Goal: Task Accomplishment & Management: Use online tool/utility

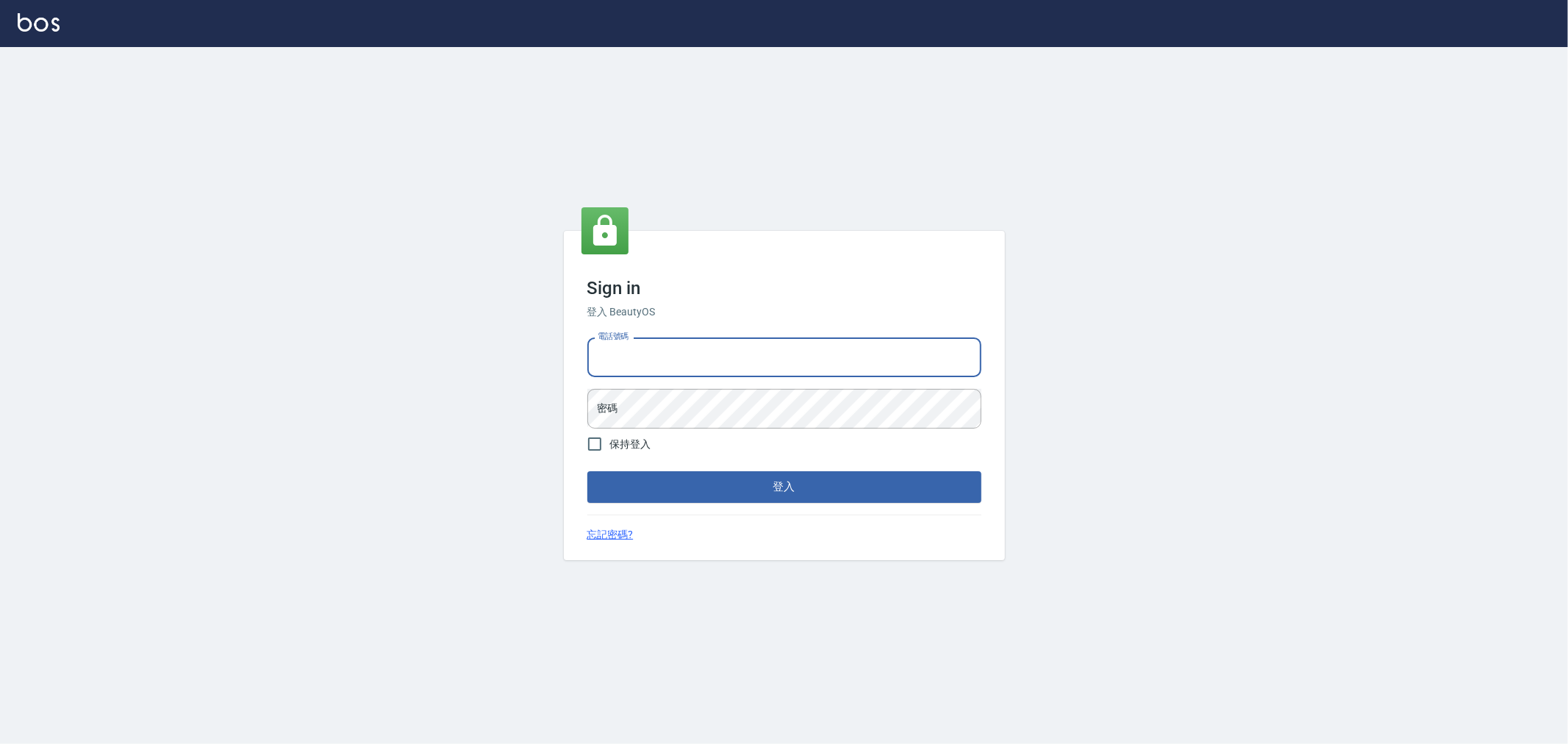
click at [693, 357] on input "電話號碼" at bounding box center [784, 357] width 394 height 40
type input "0222886821"
drag, startPoint x: 658, startPoint y: 357, endPoint x: 584, endPoint y: 357, distance: 74.0
click at [584, 357] on div "電話號碼 [PHONE_NUMBER] 電話號碼 密碼 密碼" at bounding box center [784, 382] width 406 height 103
drag, startPoint x: 644, startPoint y: 384, endPoint x: 663, endPoint y: 354, distance: 35.5
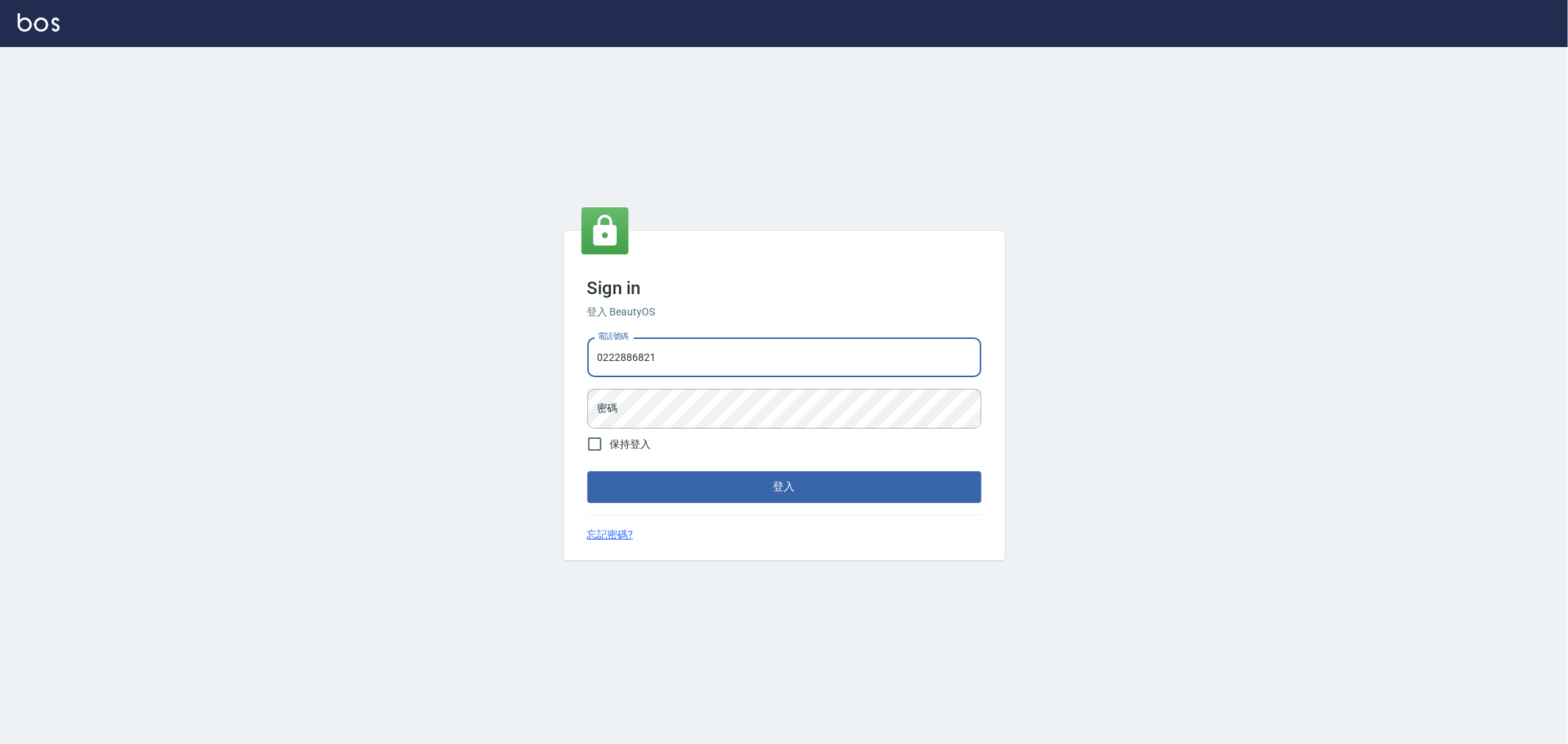
click at [663, 354] on input "0222886821" at bounding box center [784, 357] width 394 height 40
drag, startPoint x: 663, startPoint y: 354, endPoint x: 588, endPoint y: 357, distance: 75.1
click at [588, 357] on input "0222886821" at bounding box center [784, 357] width 394 height 40
click at [595, 438] on input "保持登入" at bounding box center [594, 444] width 31 height 31
checkbox input "true"
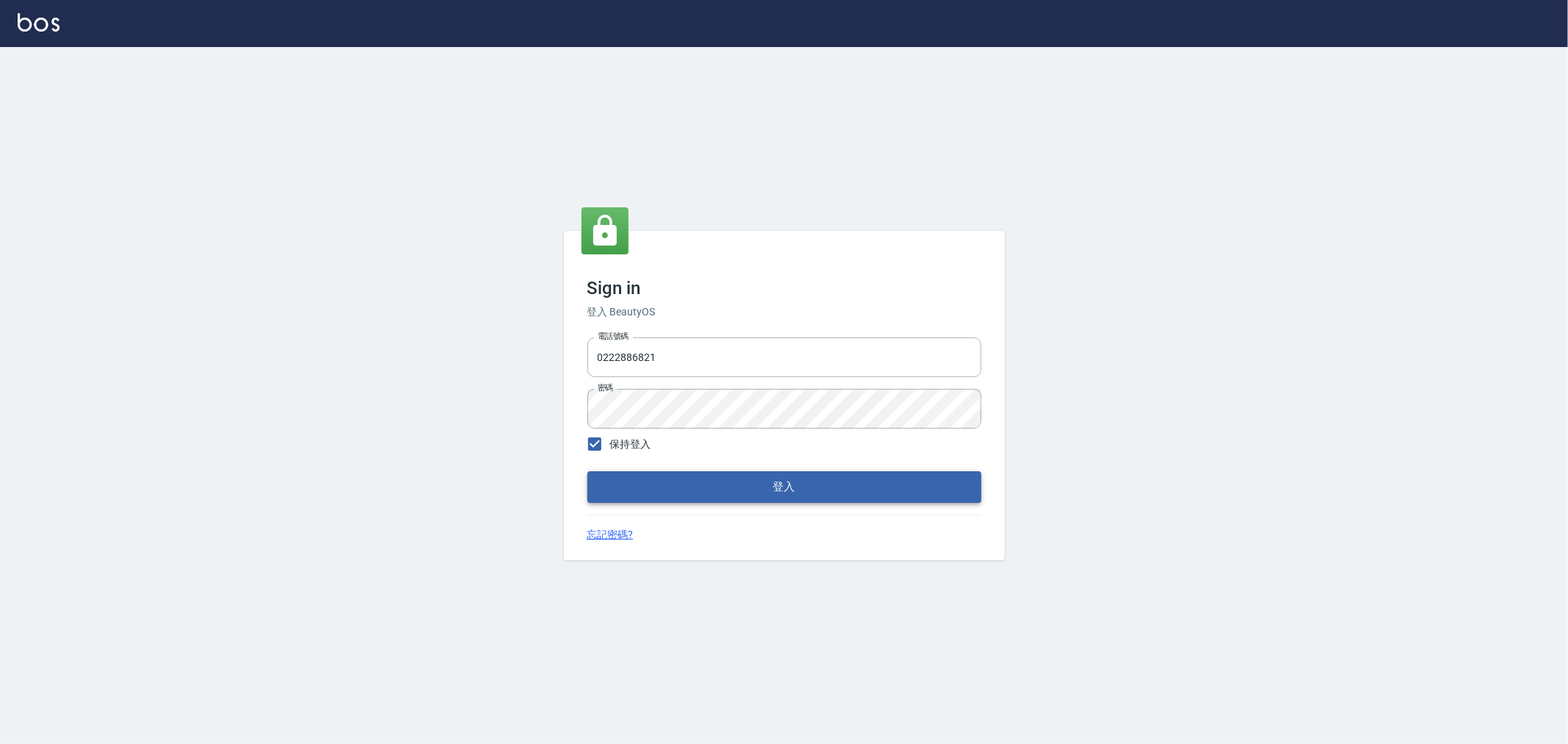
click at [750, 497] on button "登入" at bounding box center [784, 487] width 394 height 31
